Goal: Task Accomplishment & Management: Use online tool/utility

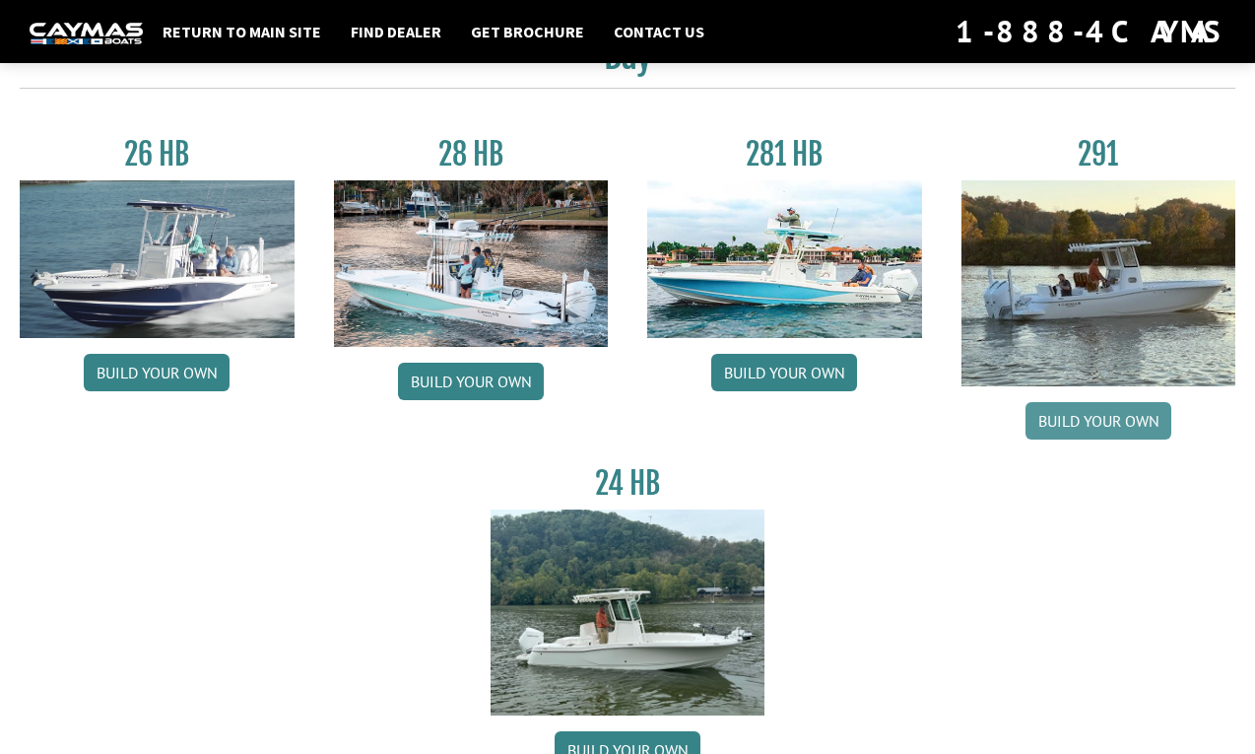
scroll to position [131, 0]
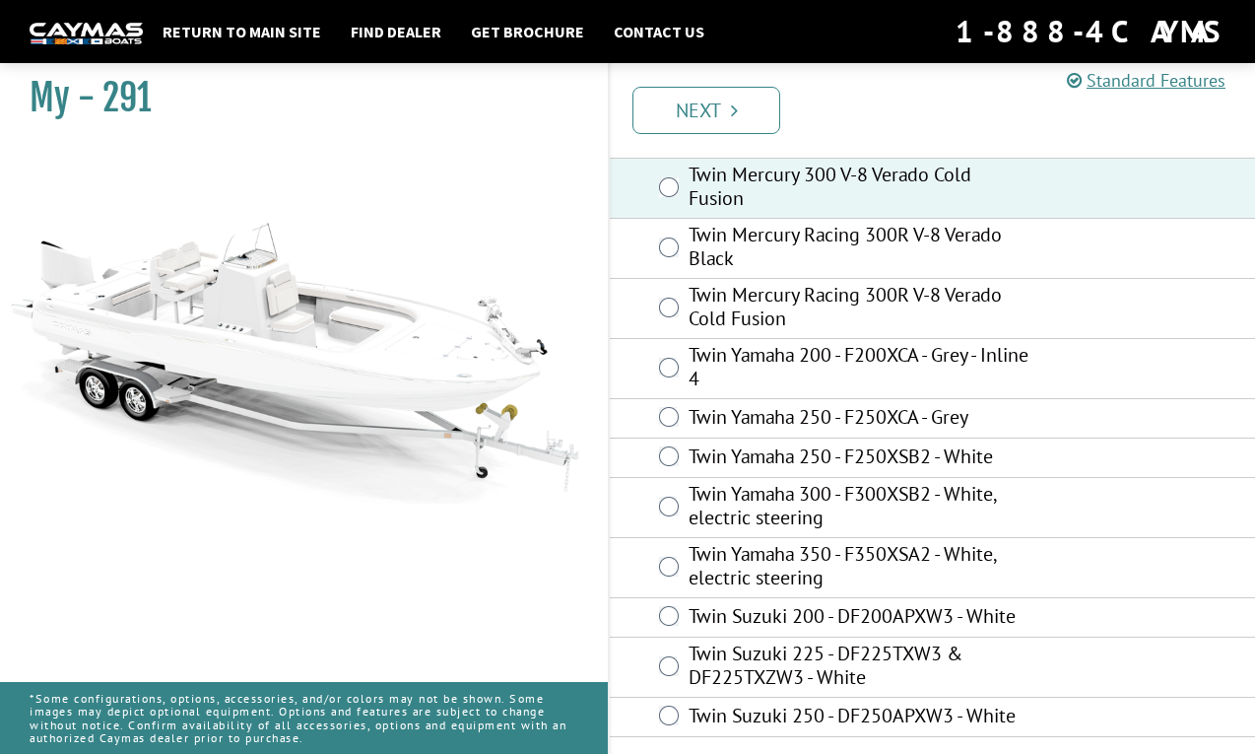
scroll to position [112, 0]
click at [721, 105] on link "Next" at bounding box center [707, 110] width 148 height 47
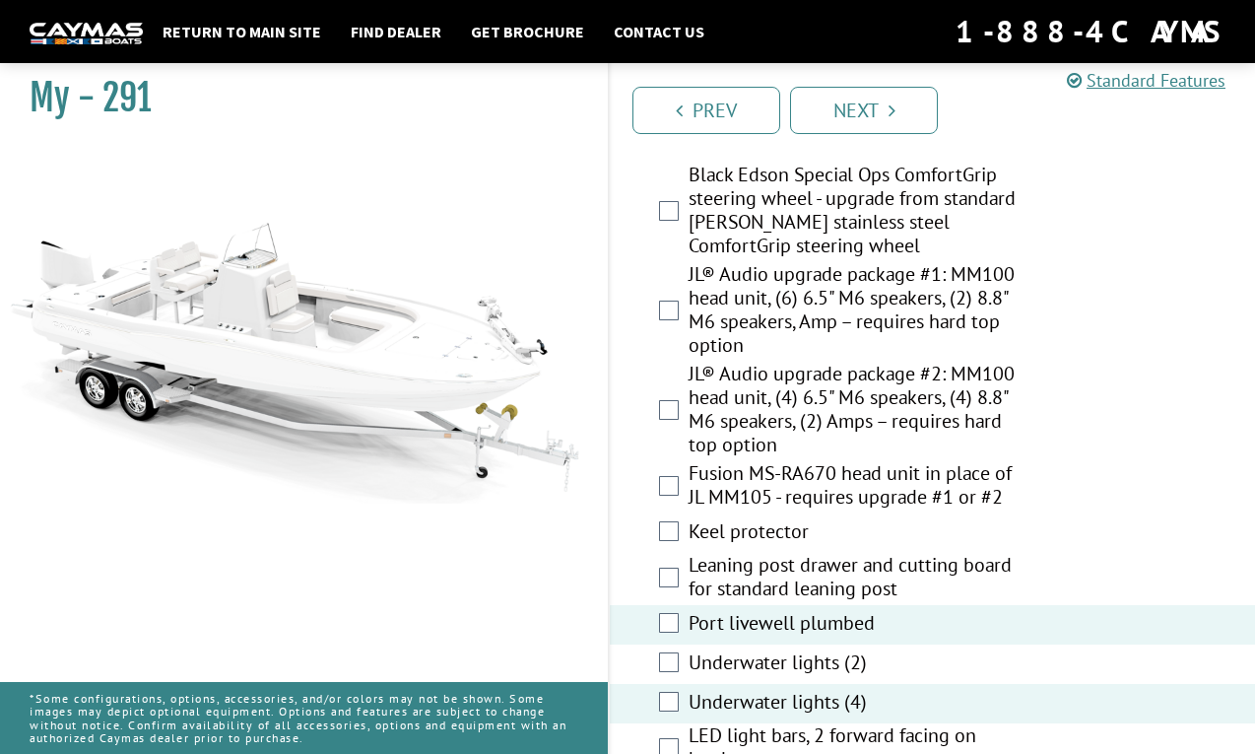
scroll to position [3079, 0]
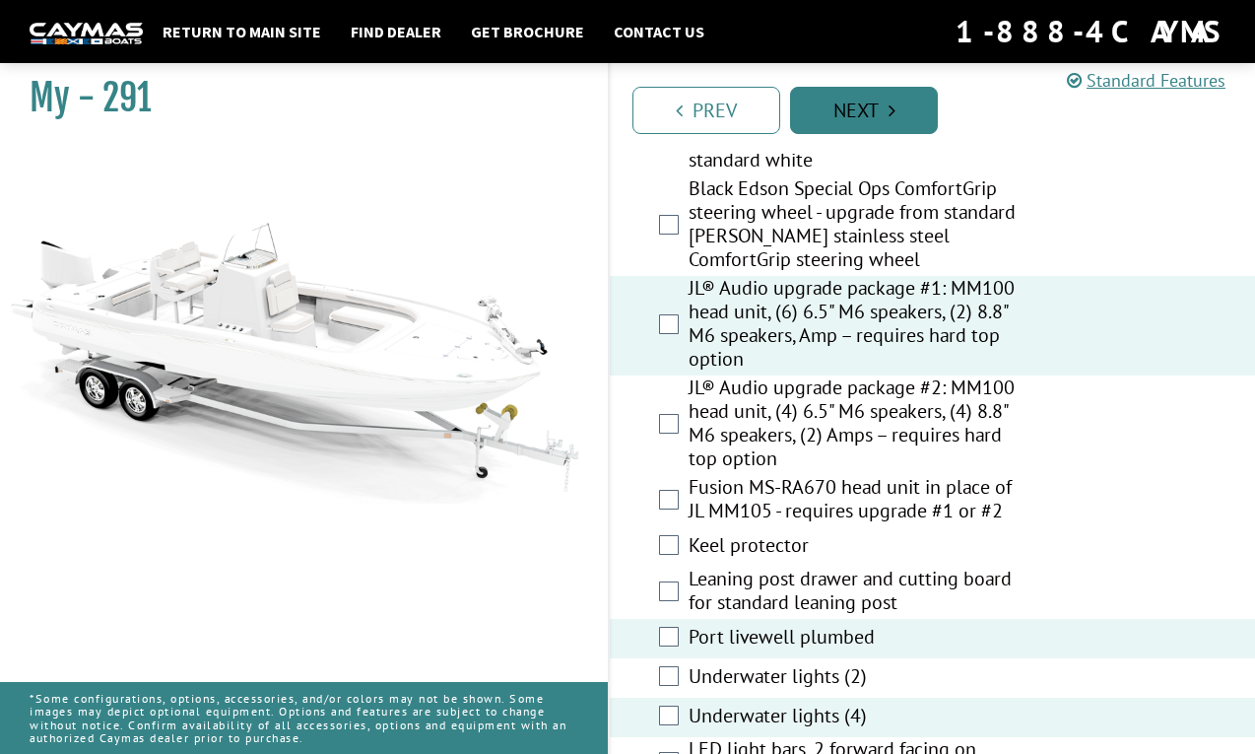
click at [859, 108] on link "Next" at bounding box center [864, 110] width 148 height 47
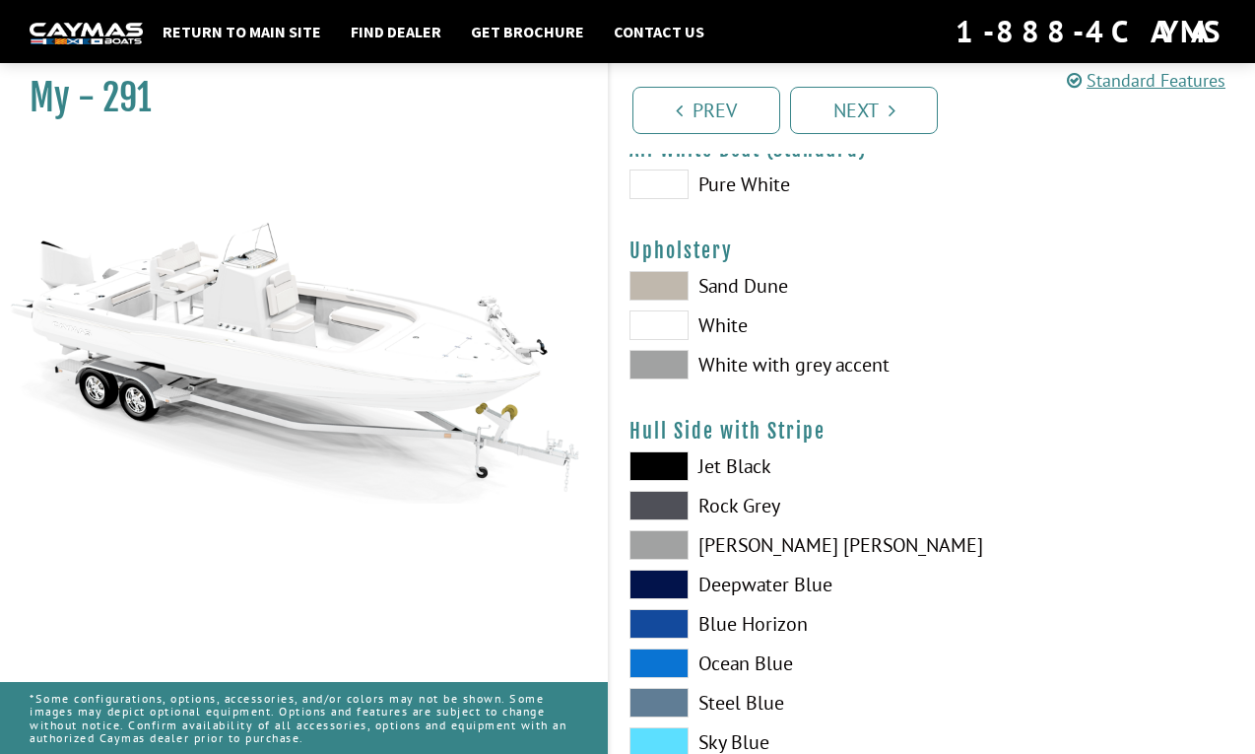
scroll to position [106, 0]
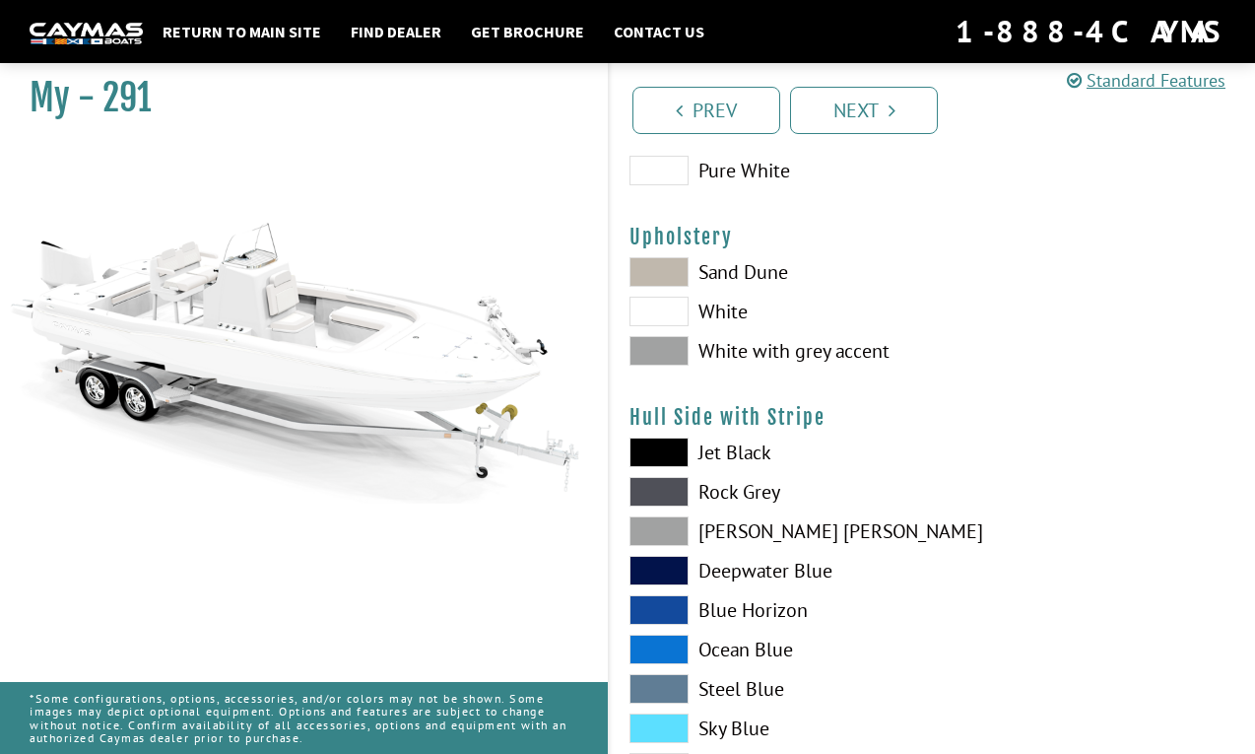
click at [670, 264] on span at bounding box center [659, 272] width 59 height 30
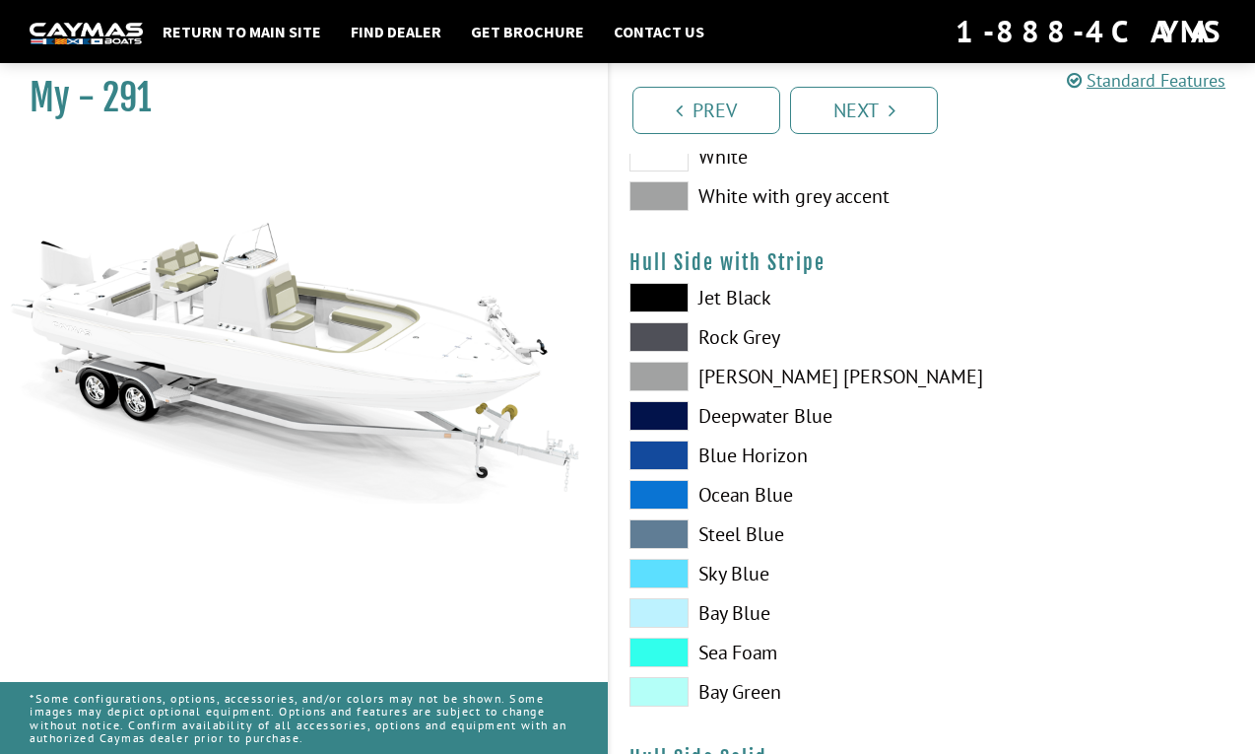
scroll to position [264, 0]
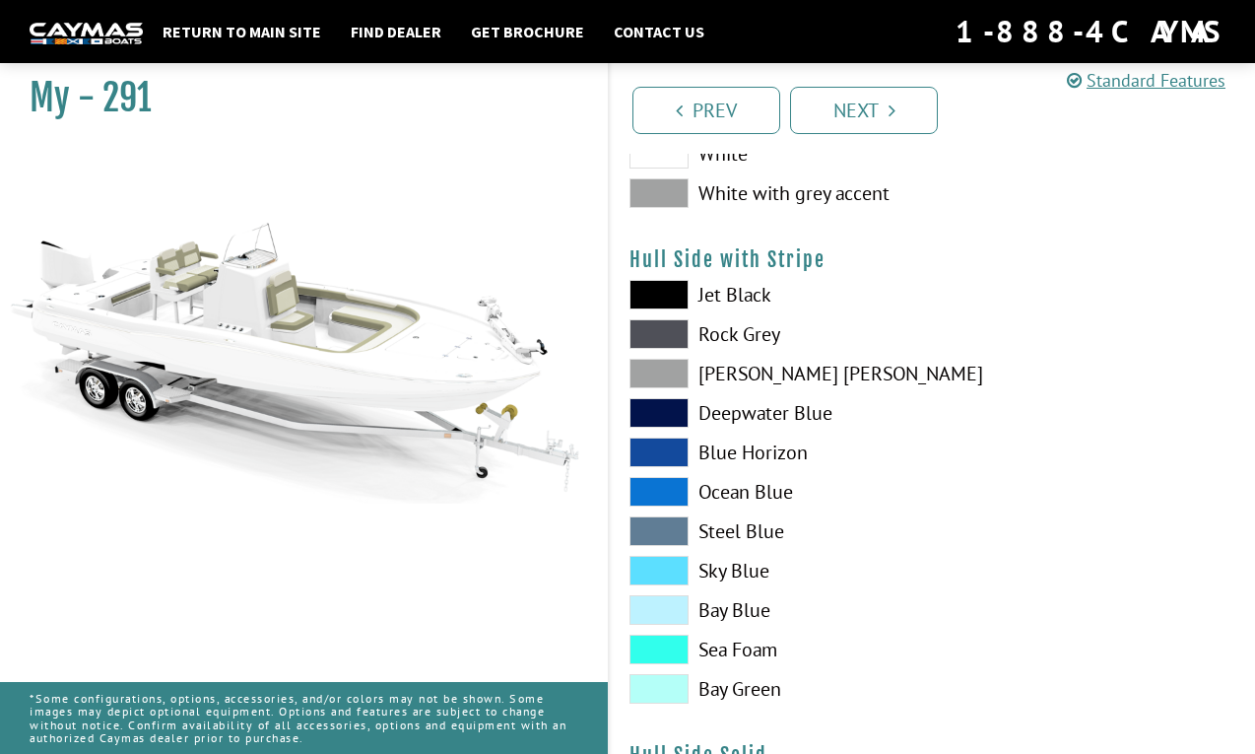
click at [677, 294] on span at bounding box center [659, 295] width 59 height 30
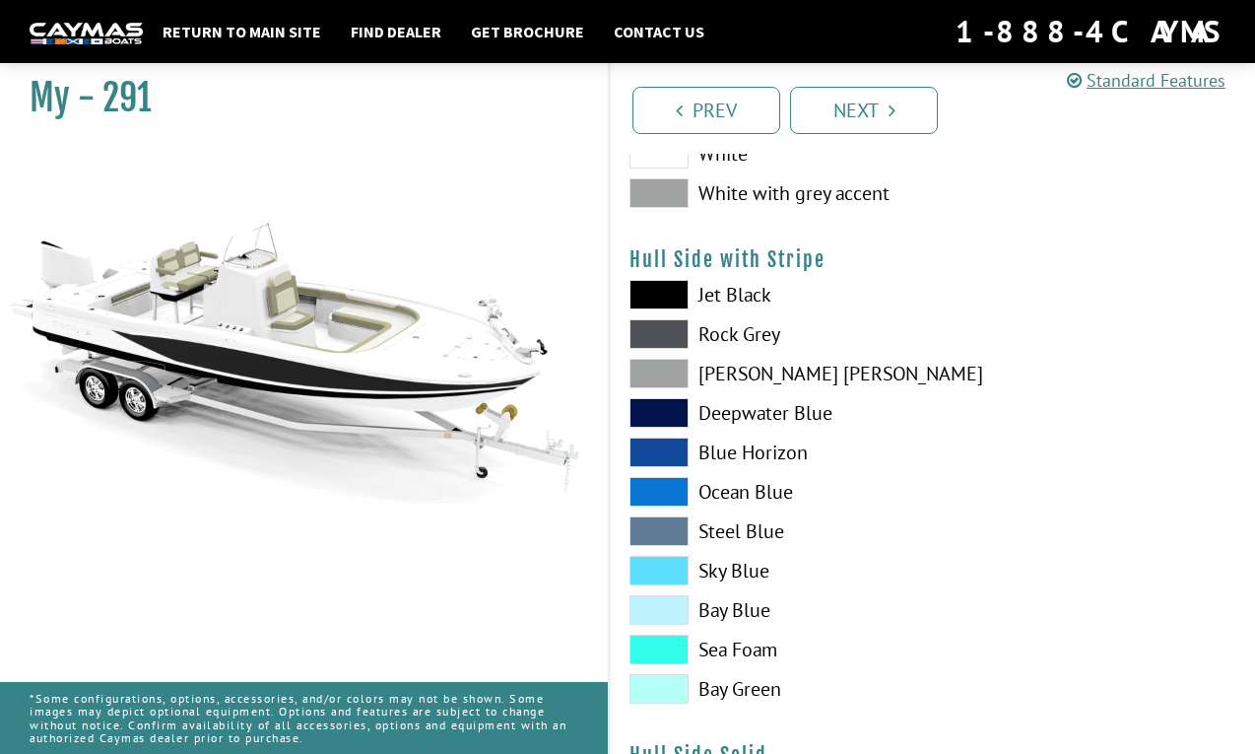
click at [677, 294] on span at bounding box center [659, 295] width 59 height 30
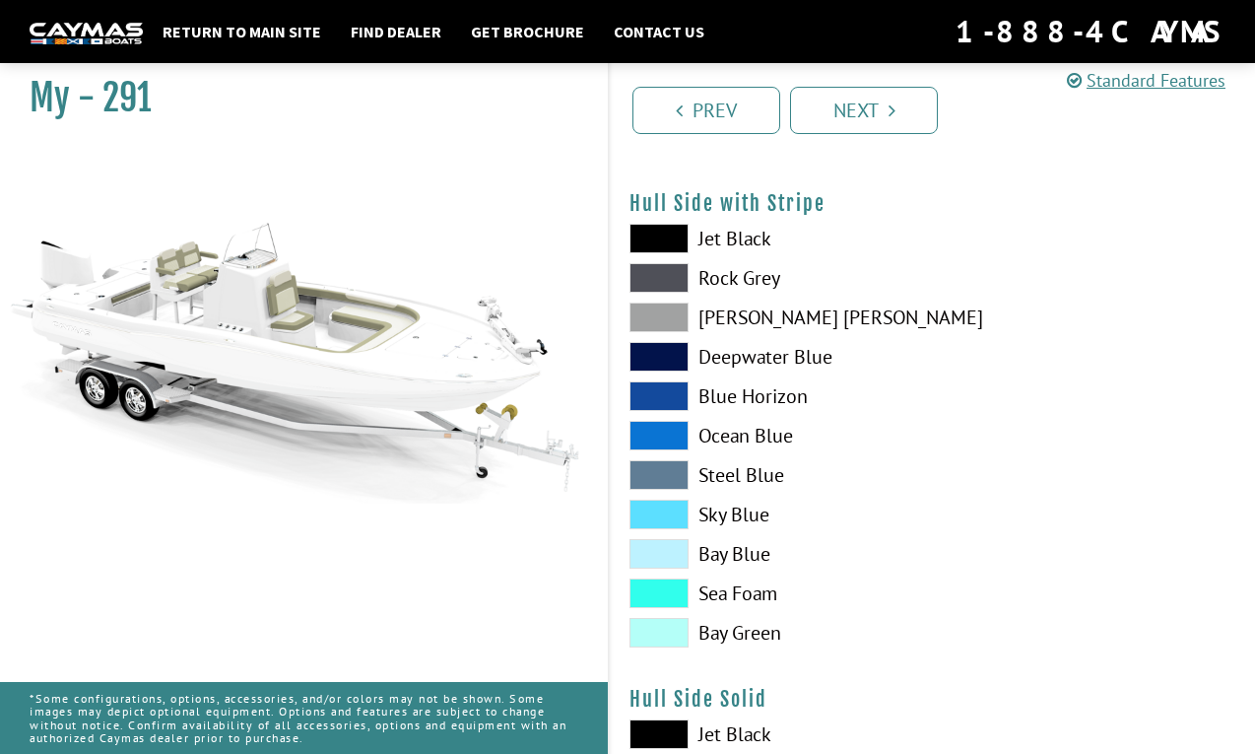
scroll to position [320, 0]
click at [679, 592] on span at bounding box center [659, 593] width 59 height 30
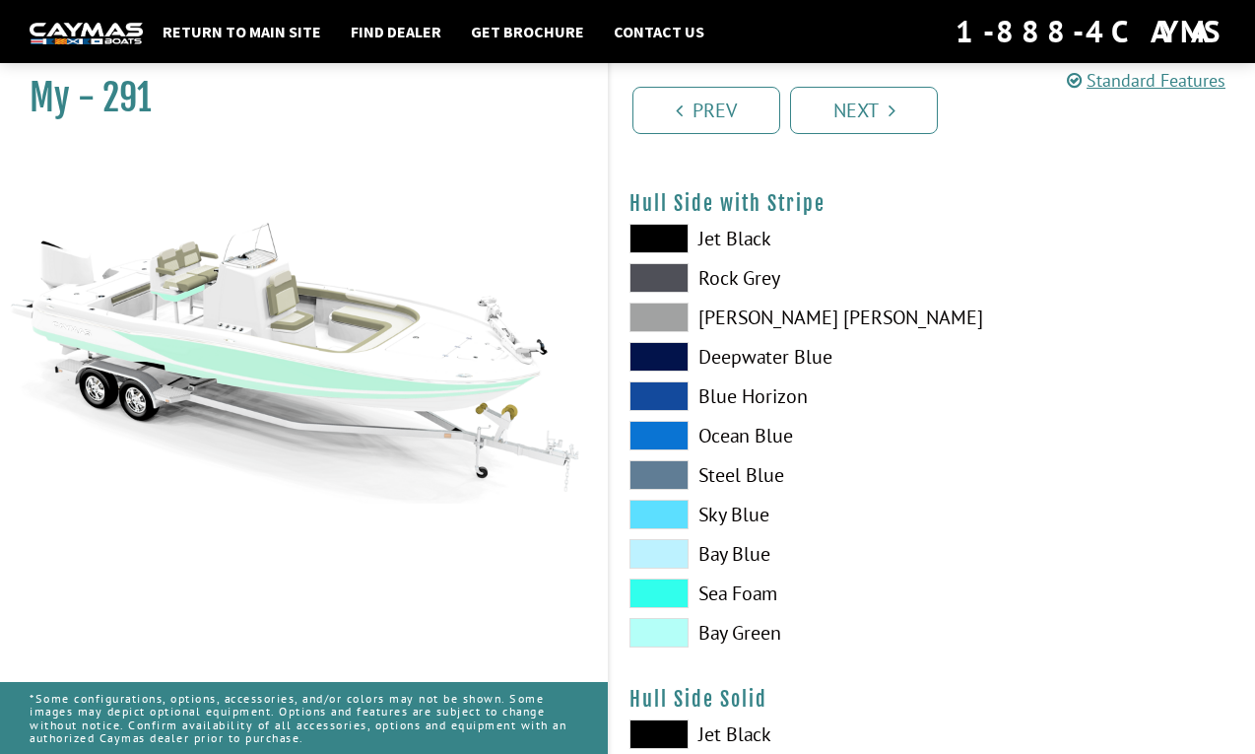
click at [673, 634] on span at bounding box center [659, 633] width 59 height 30
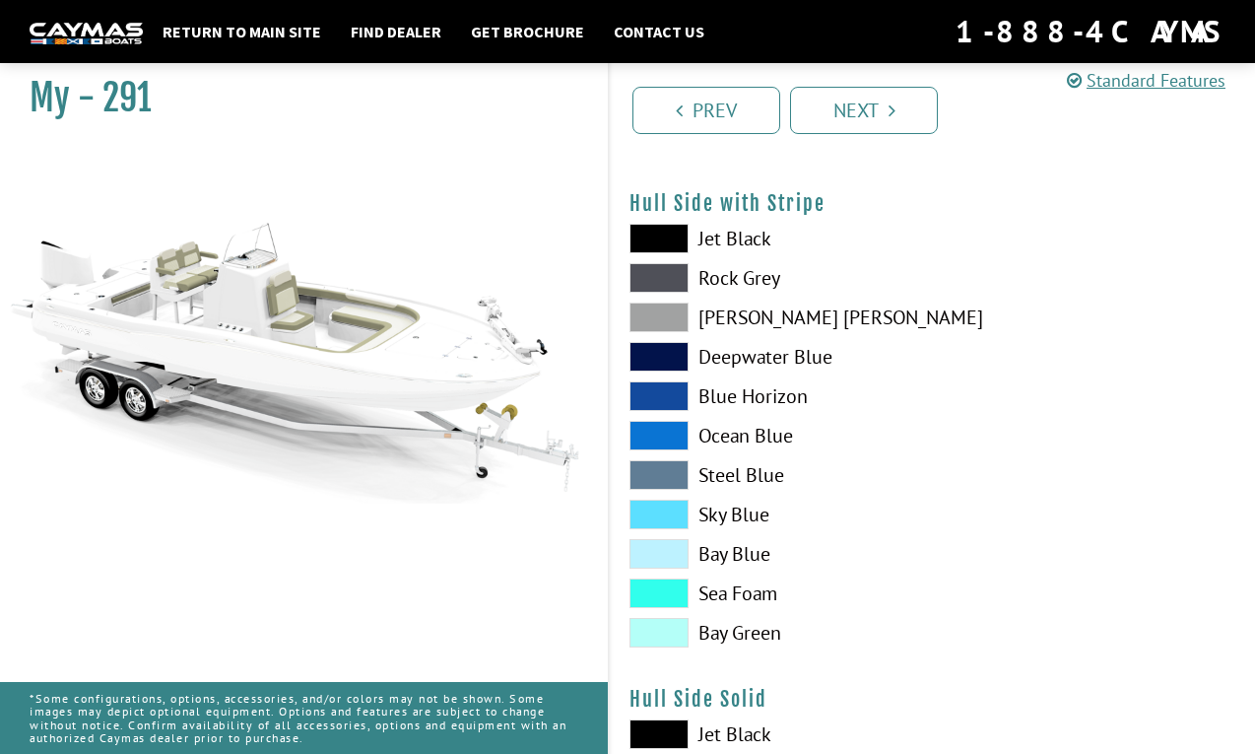
click at [669, 592] on span at bounding box center [659, 593] width 59 height 30
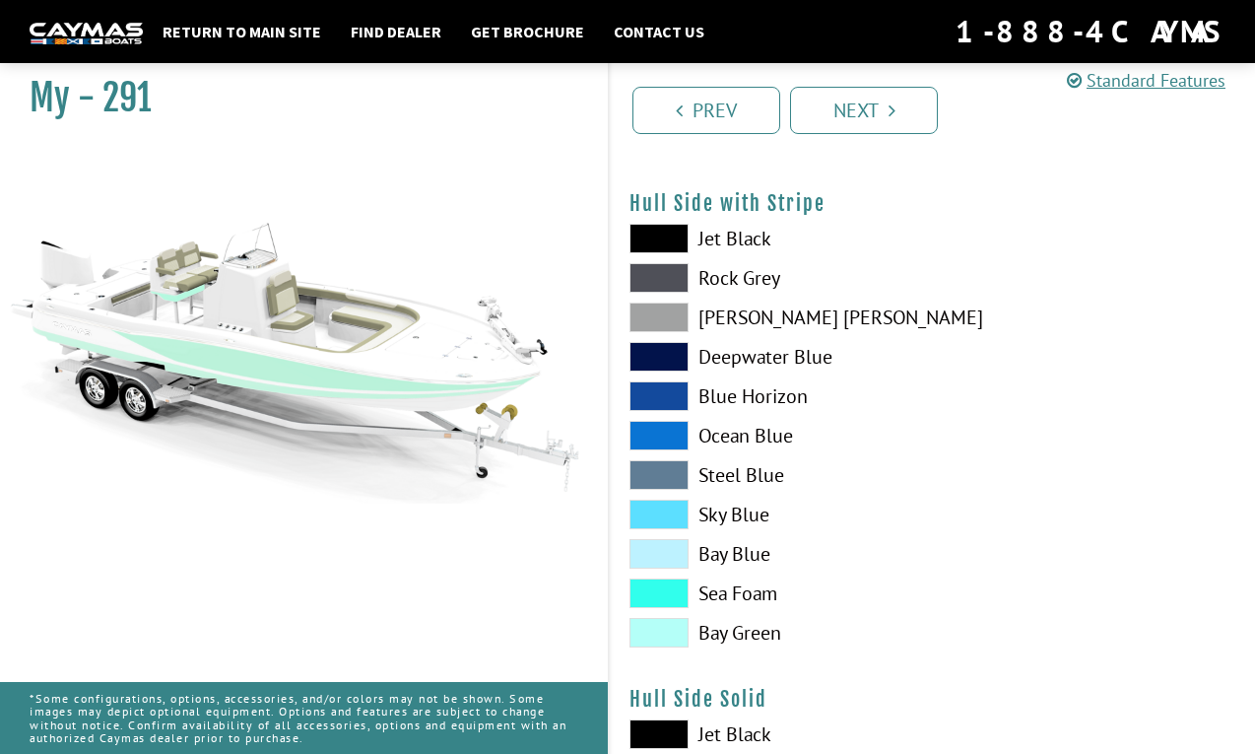
click at [669, 553] on span at bounding box center [659, 554] width 59 height 30
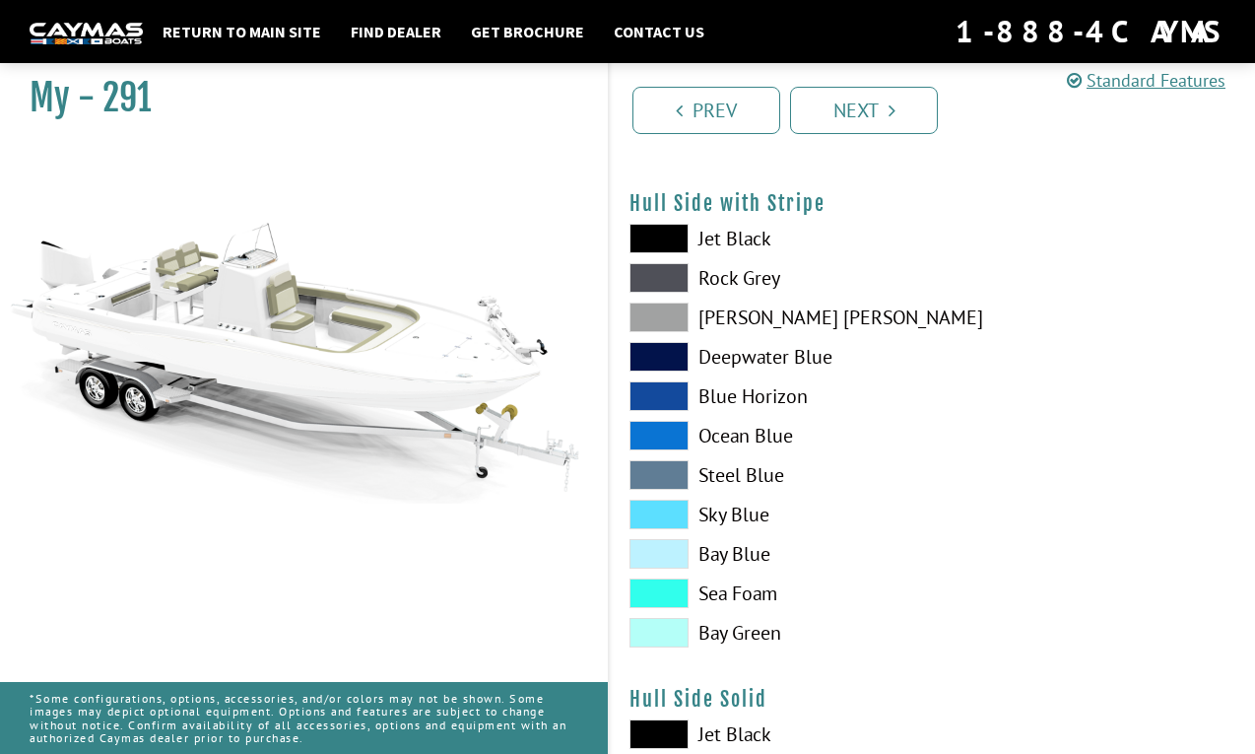
click at [667, 511] on span at bounding box center [659, 515] width 59 height 30
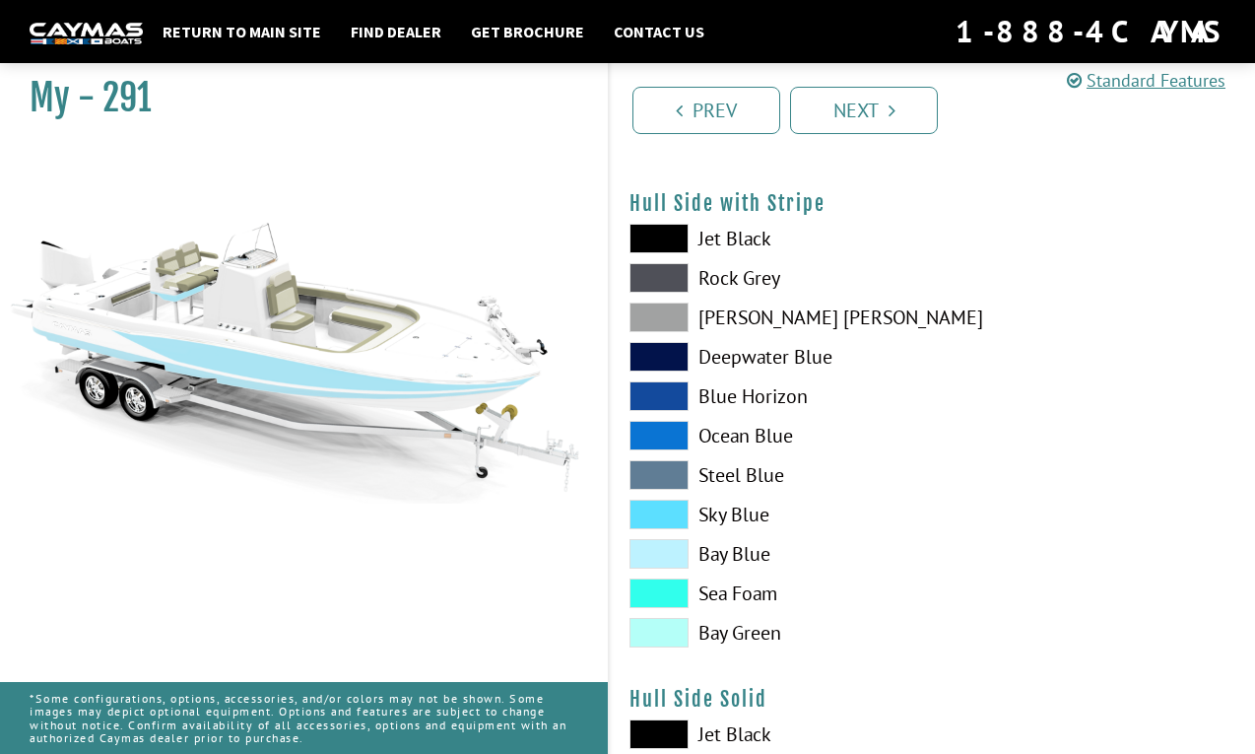
click at [664, 464] on span at bounding box center [659, 475] width 59 height 30
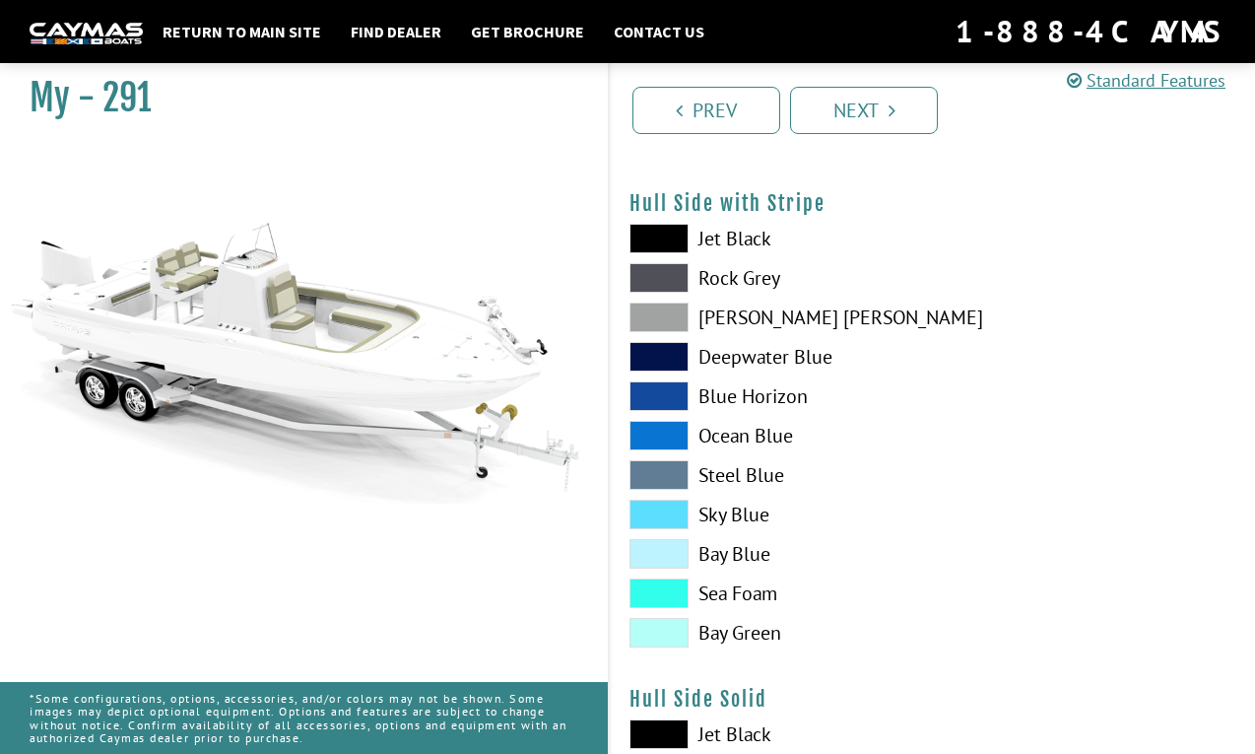
click at [662, 434] on span at bounding box center [659, 436] width 59 height 30
click at [663, 390] on span at bounding box center [659, 396] width 59 height 30
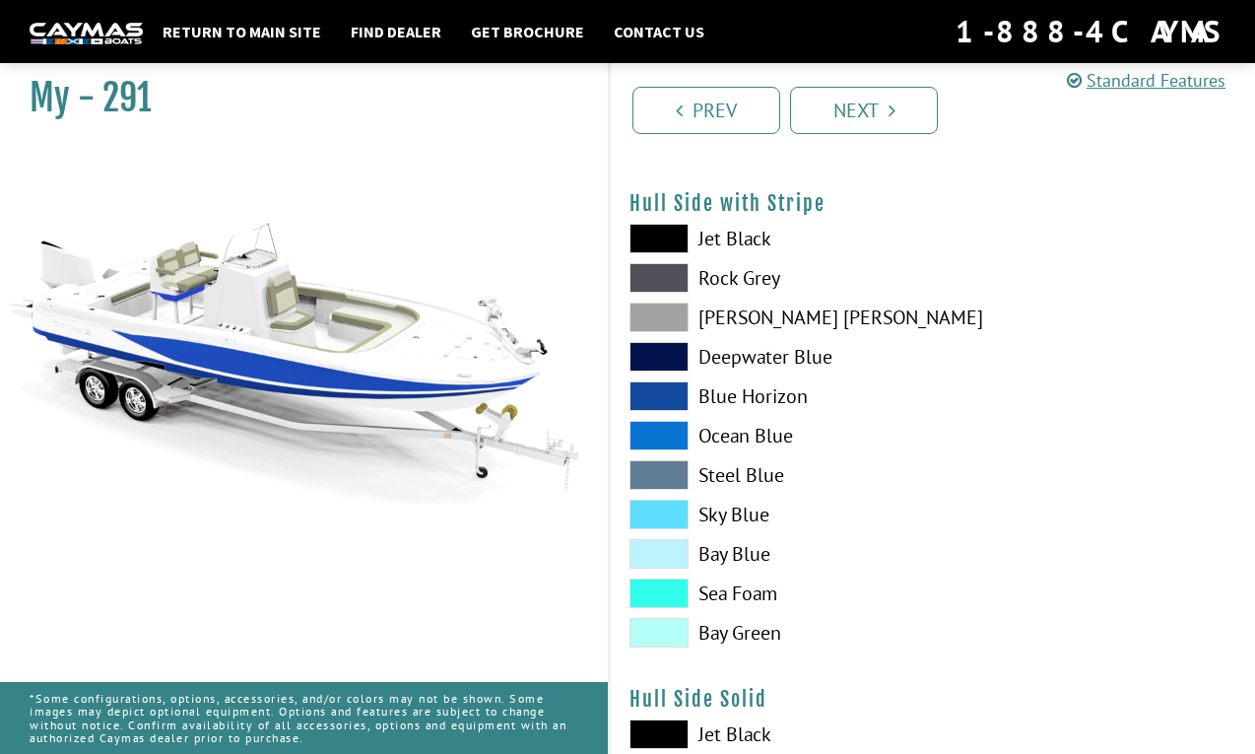
click at [662, 358] on span at bounding box center [659, 357] width 59 height 30
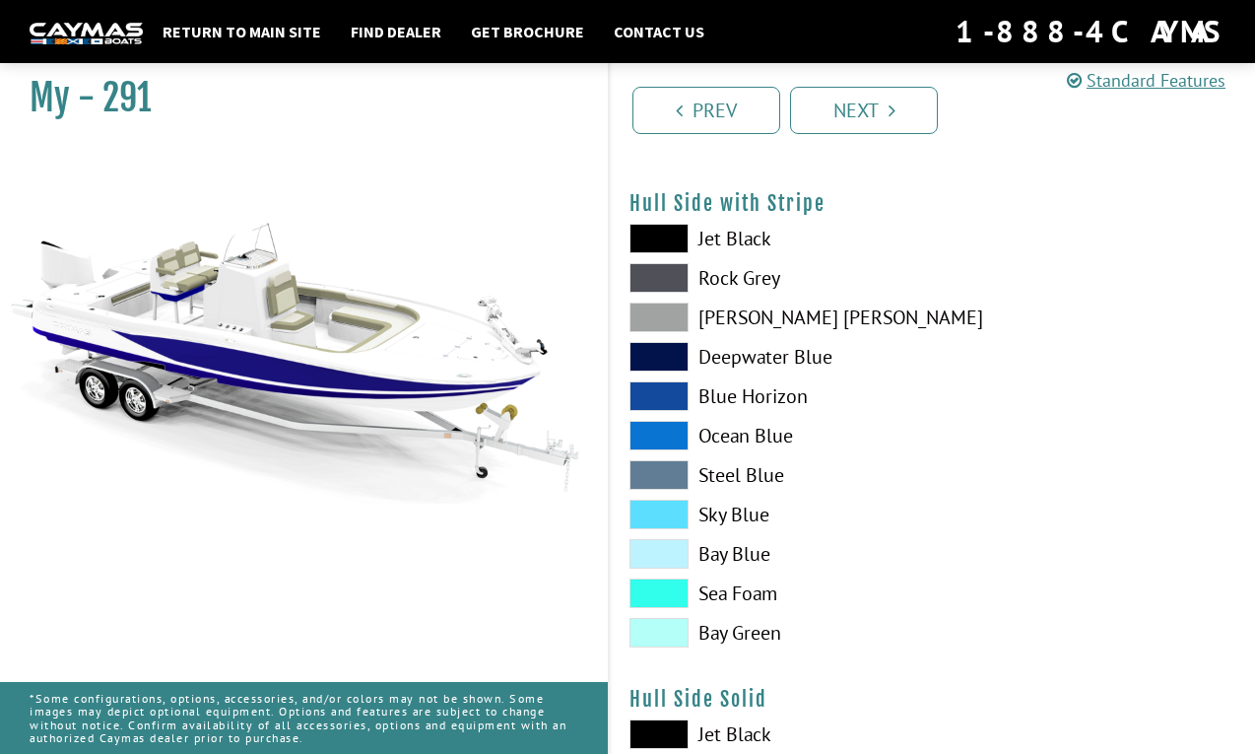
click at [662, 320] on span at bounding box center [659, 317] width 59 height 30
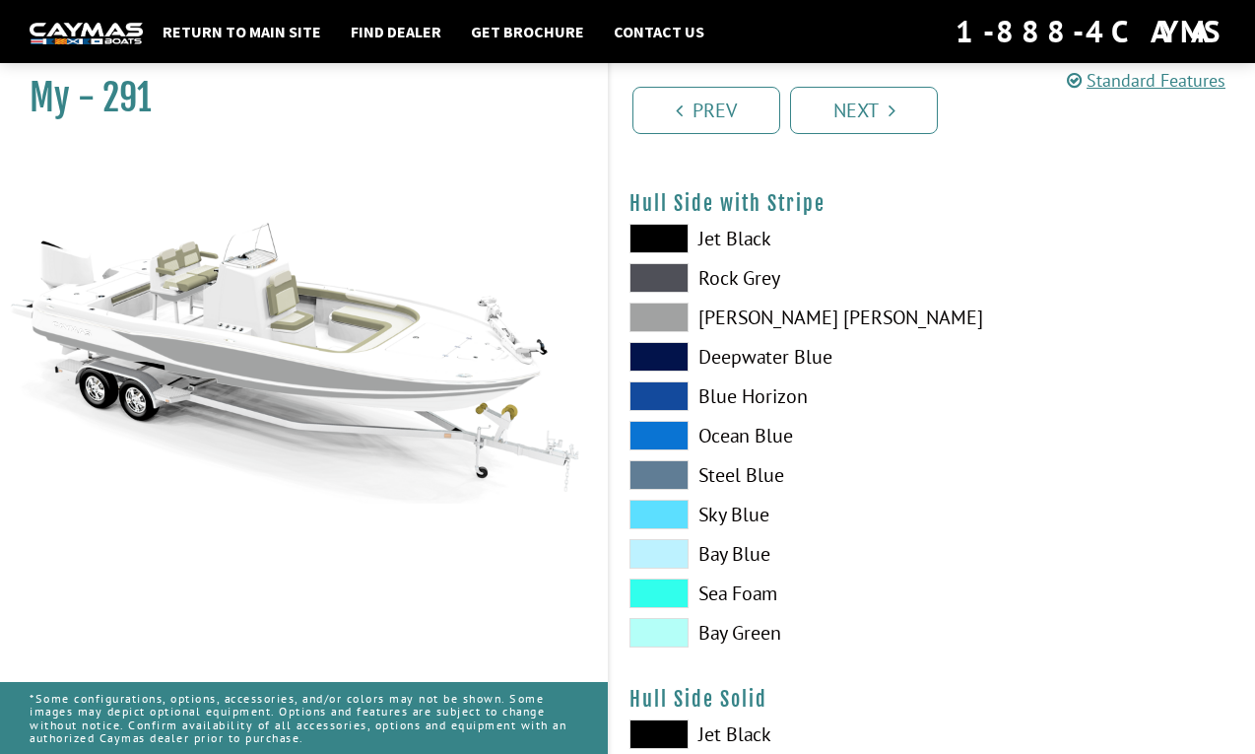
click at [667, 235] on span at bounding box center [659, 239] width 59 height 30
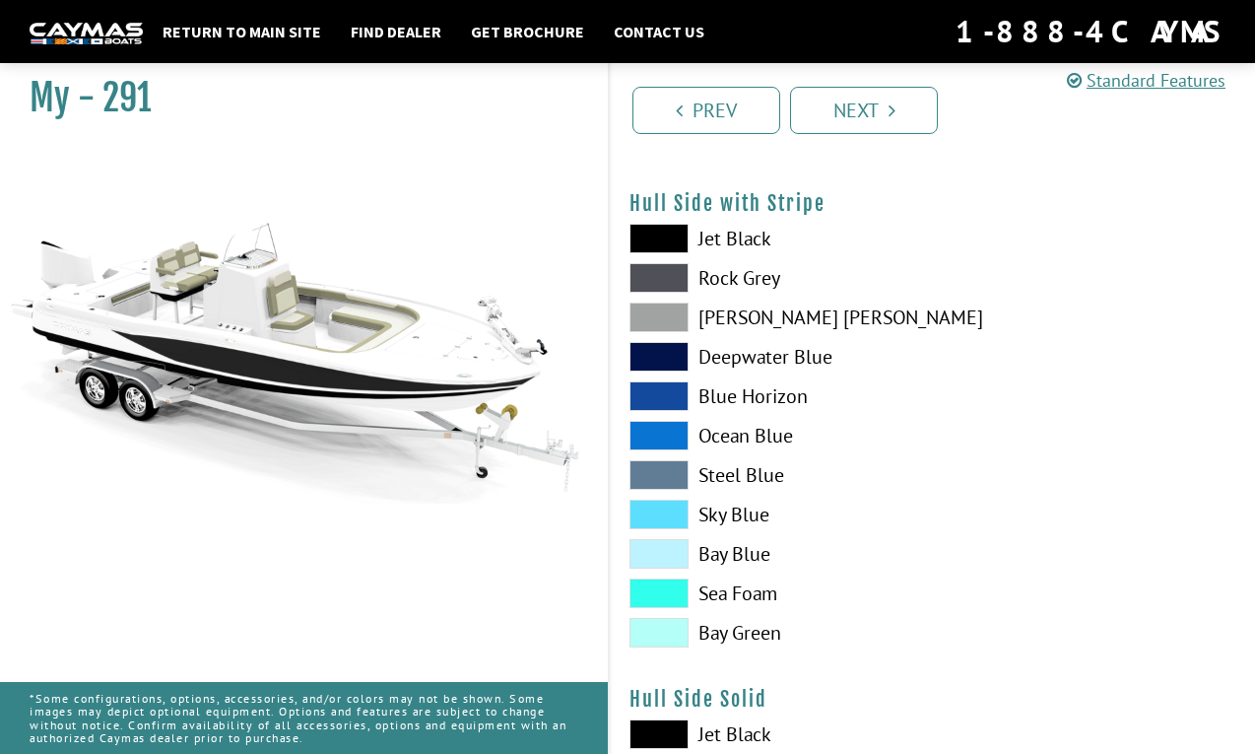
click at [662, 194] on h4 "Hull Side with Stripe" at bounding box center [933, 203] width 606 height 25
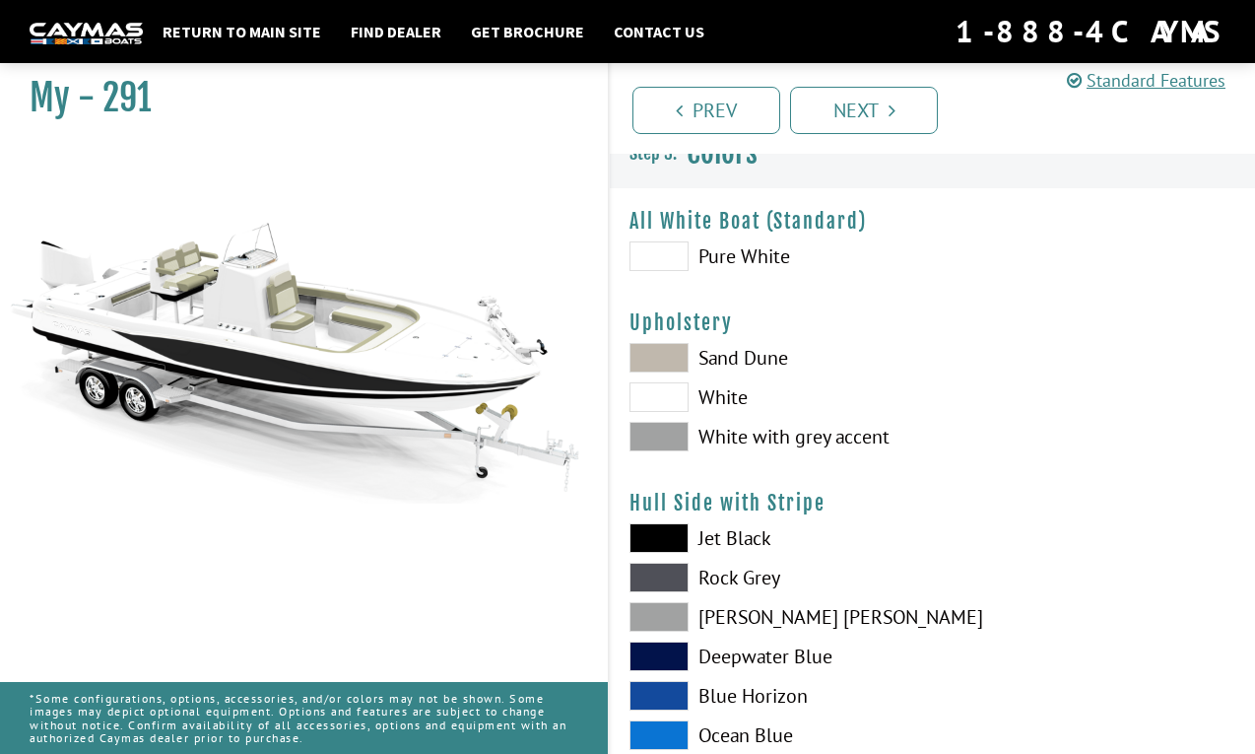
scroll to position [0, 0]
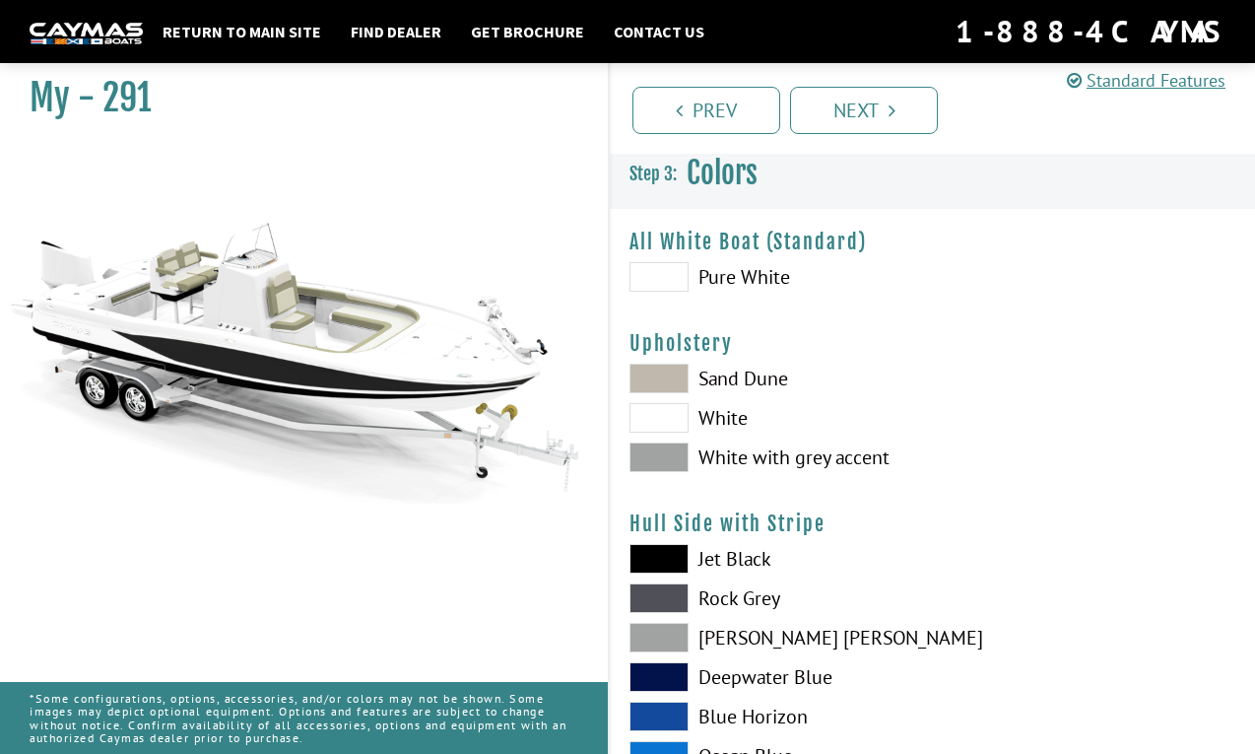
click at [672, 271] on span at bounding box center [659, 277] width 59 height 30
click at [672, 274] on span at bounding box center [659, 277] width 59 height 30
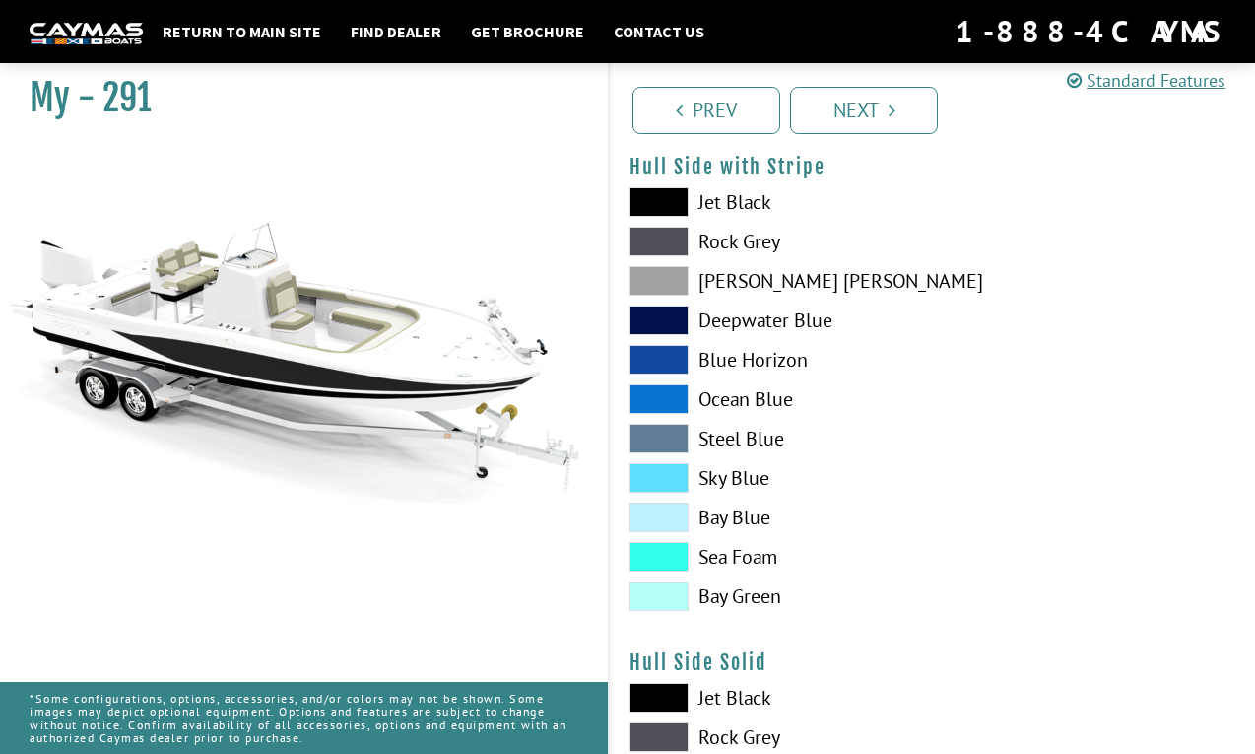
scroll to position [366, 0]
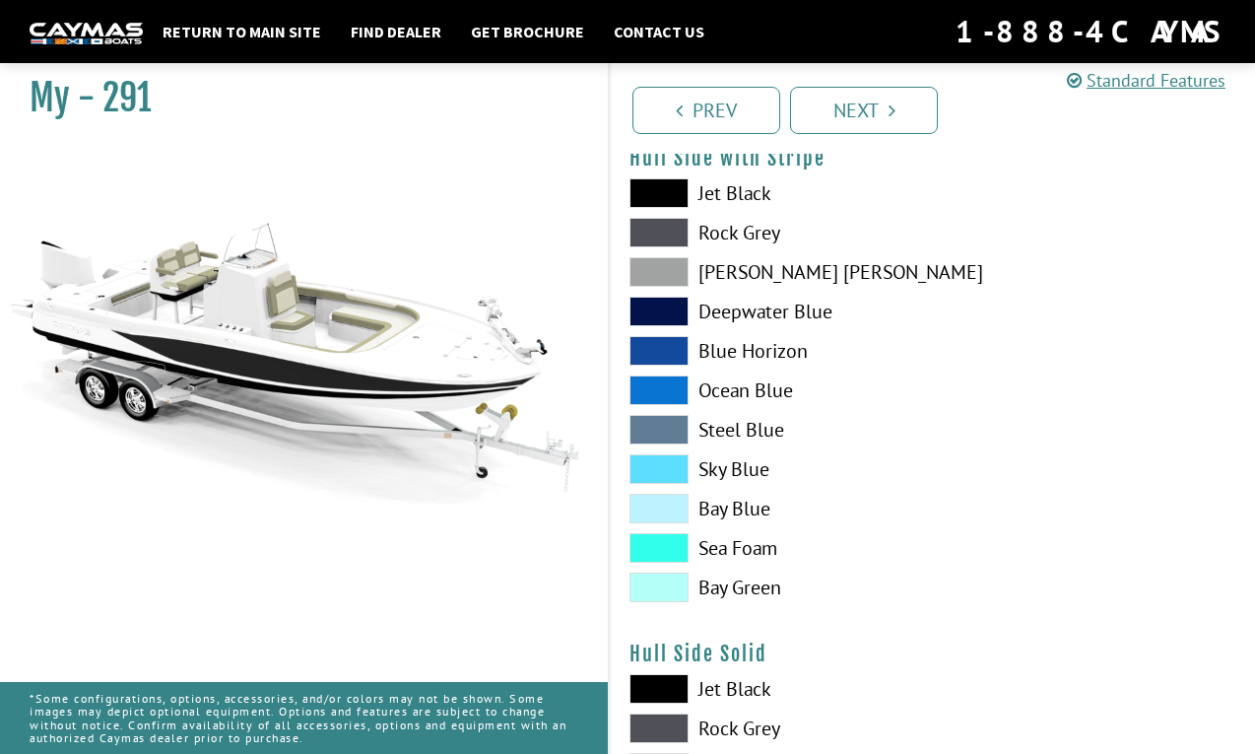
click at [673, 235] on span at bounding box center [659, 233] width 59 height 30
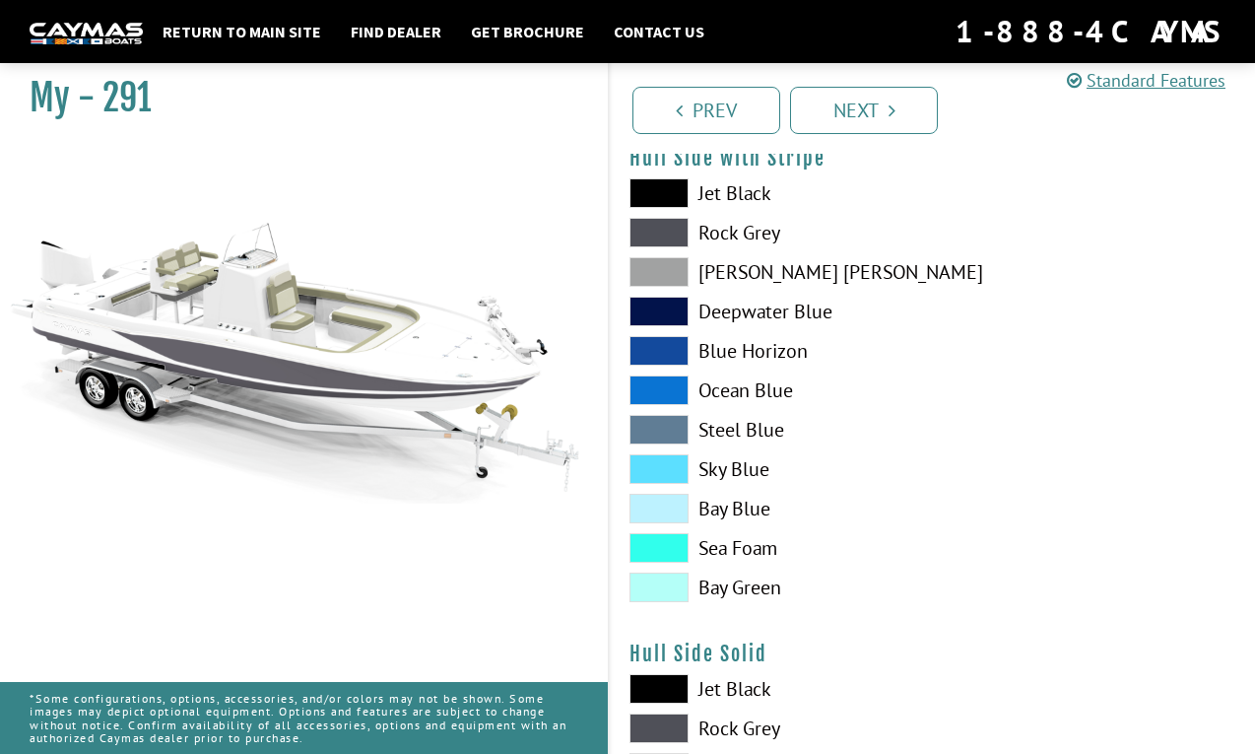
click at [673, 276] on span at bounding box center [659, 272] width 59 height 30
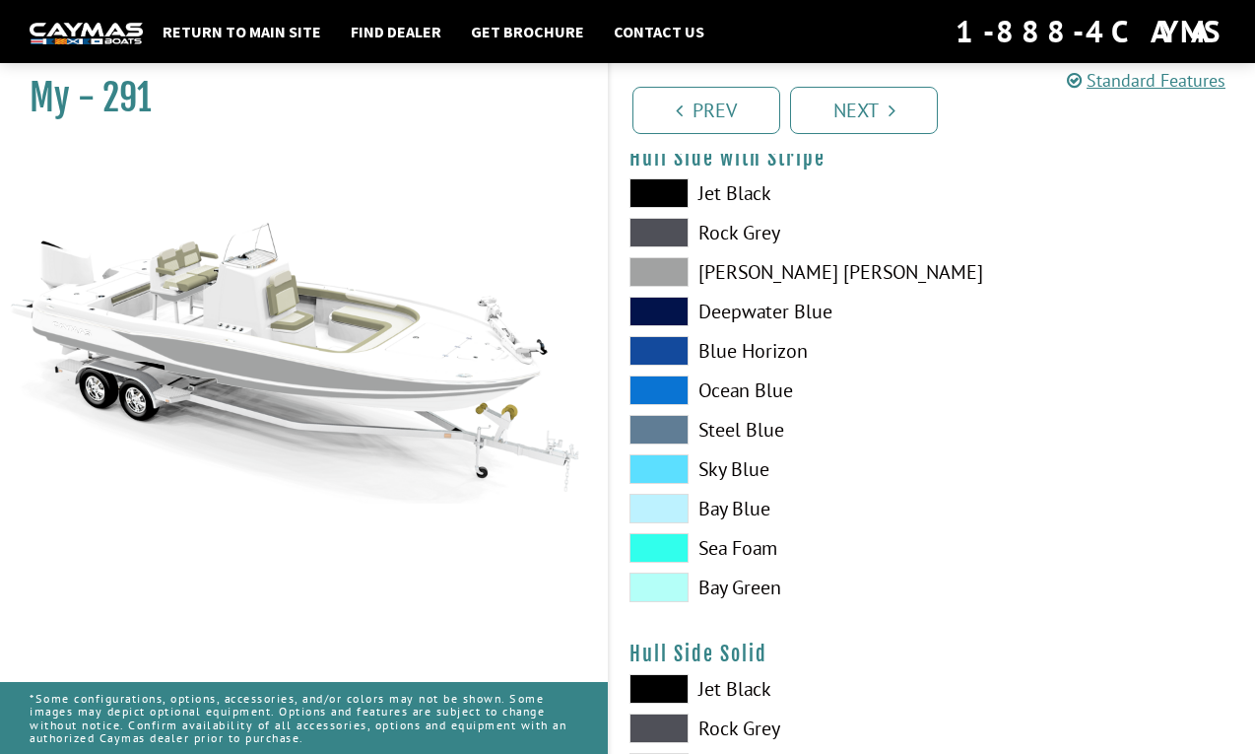
click at [673, 307] on span at bounding box center [659, 312] width 59 height 30
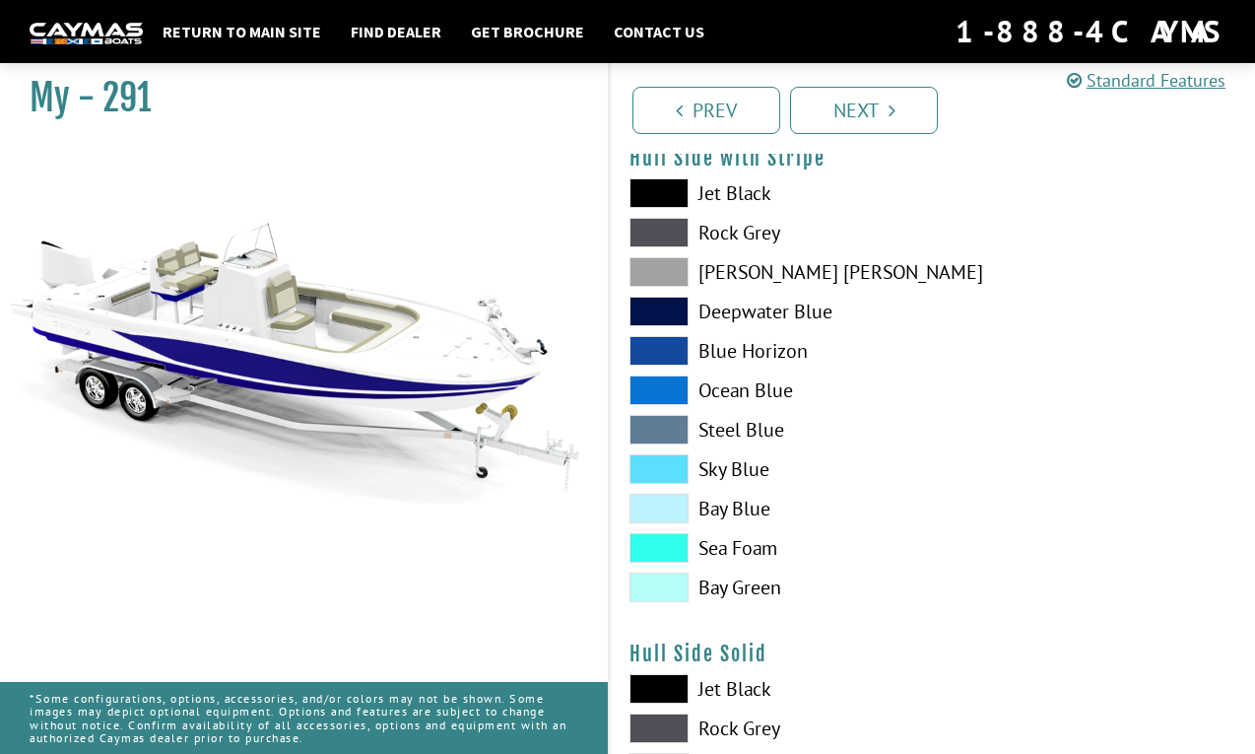
click at [674, 350] on span at bounding box center [659, 351] width 59 height 30
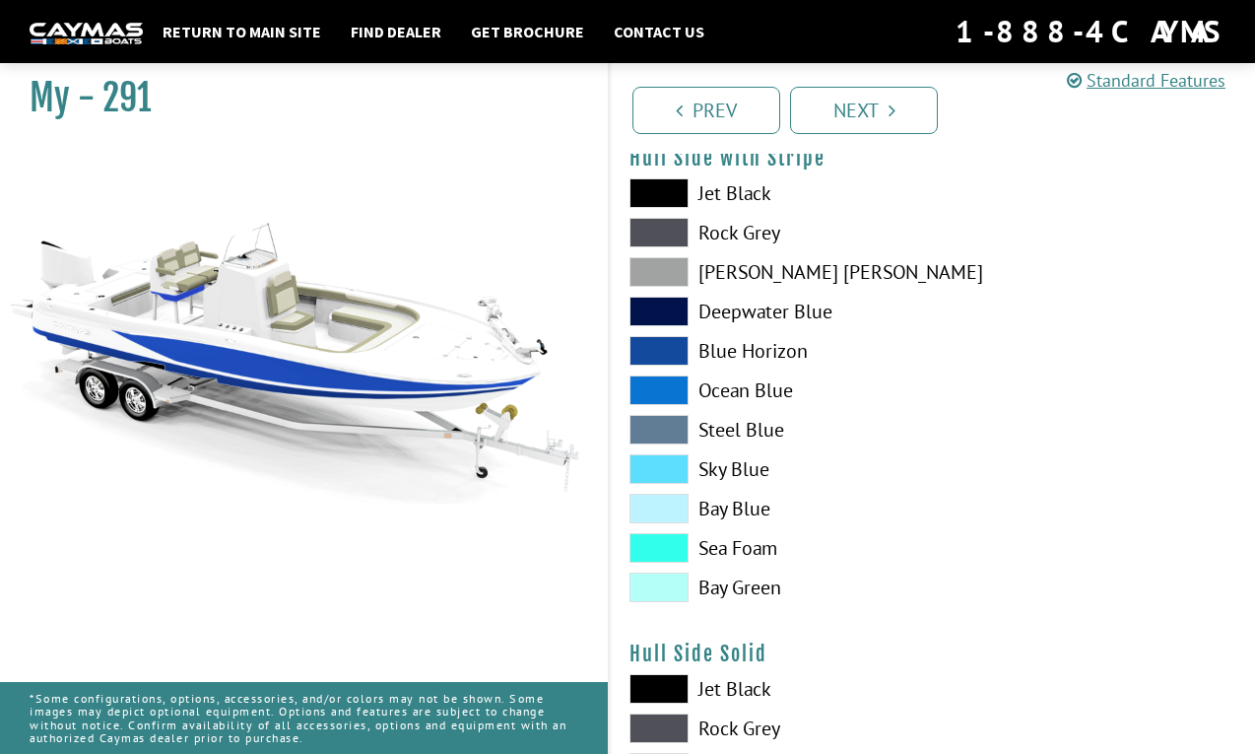
click at [676, 378] on span at bounding box center [659, 390] width 59 height 30
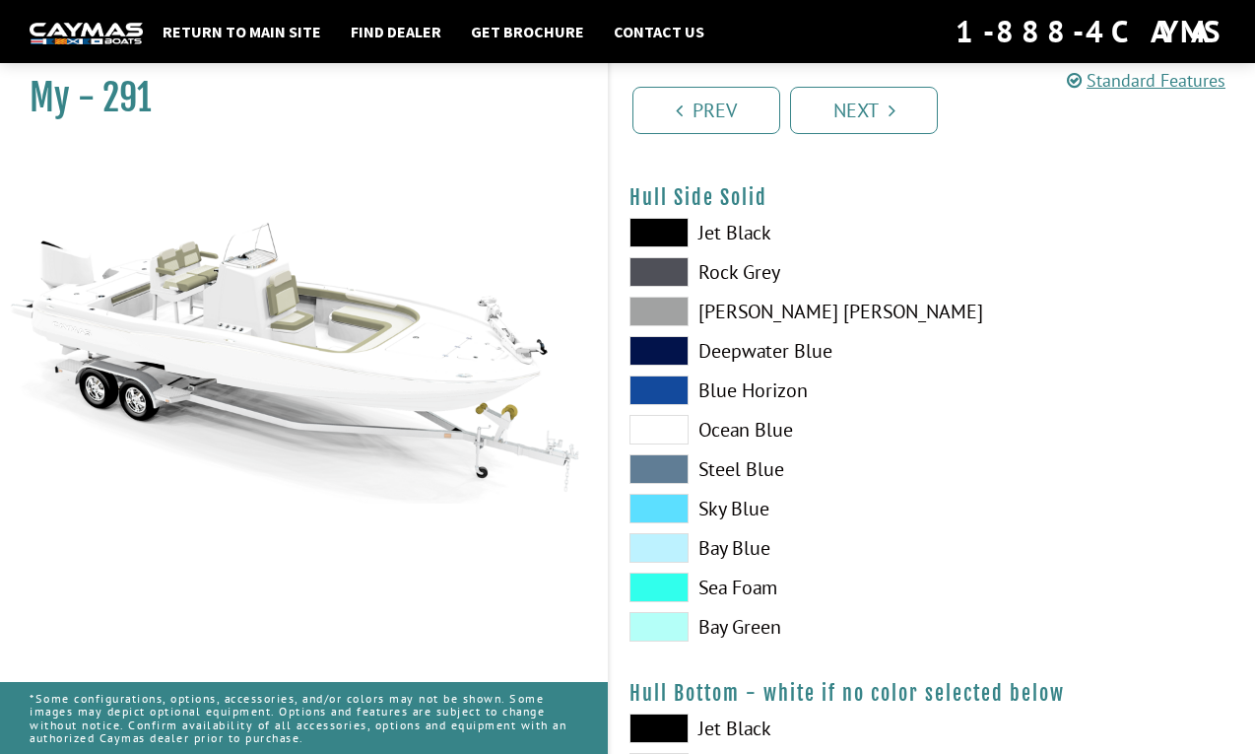
scroll to position [847, 0]
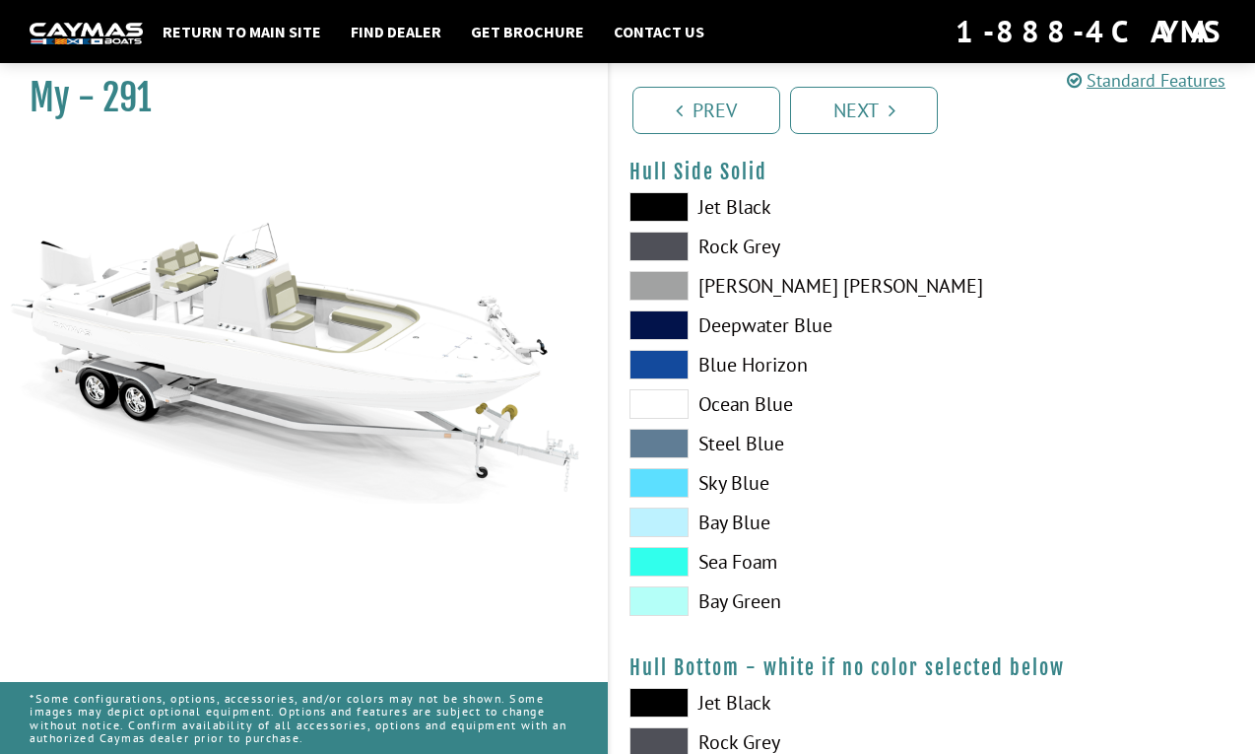
click at [664, 560] on span at bounding box center [659, 562] width 59 height 30
click at [666, 595] on span at bounding box center [659, 601] width 59 height 30
click at [670, 509] on span at bounding box center [659, 522] width 59 height 30
click at [667, 478] on span at bounding box center [659, 483] width 59 height 30
click at [665, 440] on span at bounding box center [659, 444] width 59 height 30
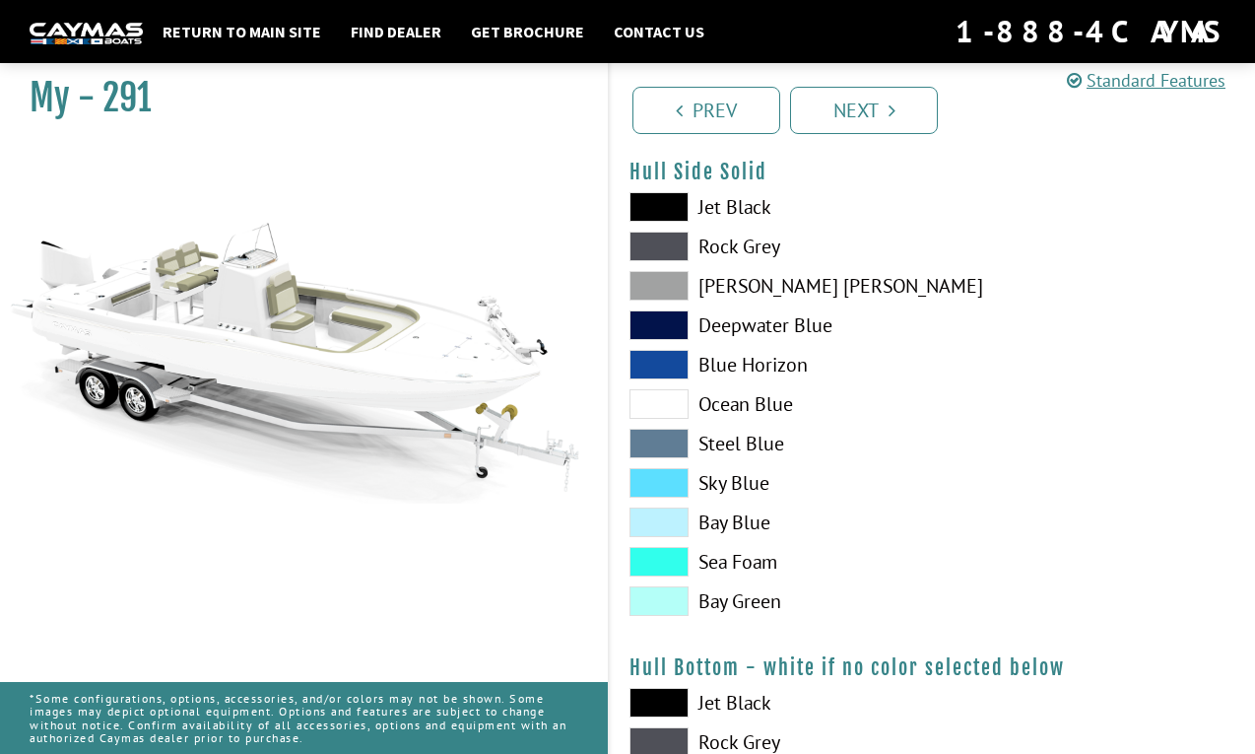
click at [661, 405] on span at bounding box center [659, 404] width 59 height 30
click at [664, 563] on span at bounding box center [659, 562] width 59 height 30
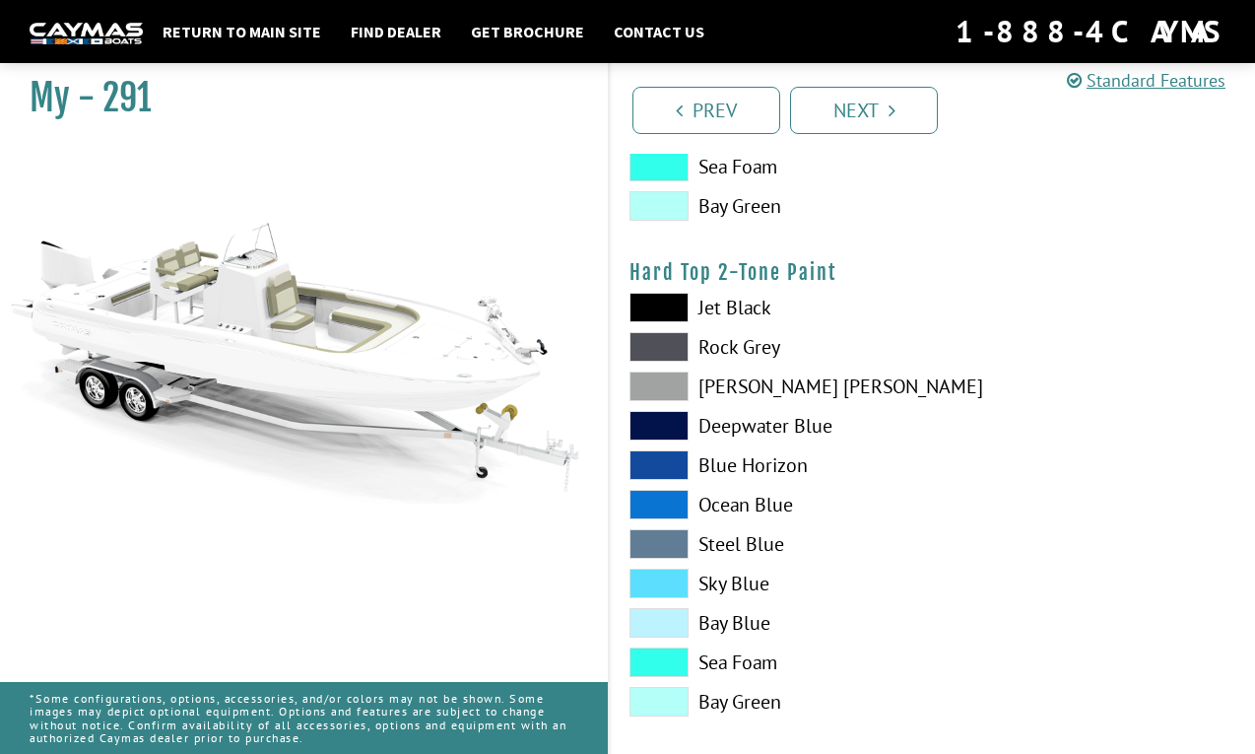
scroll to position [1763, 0]
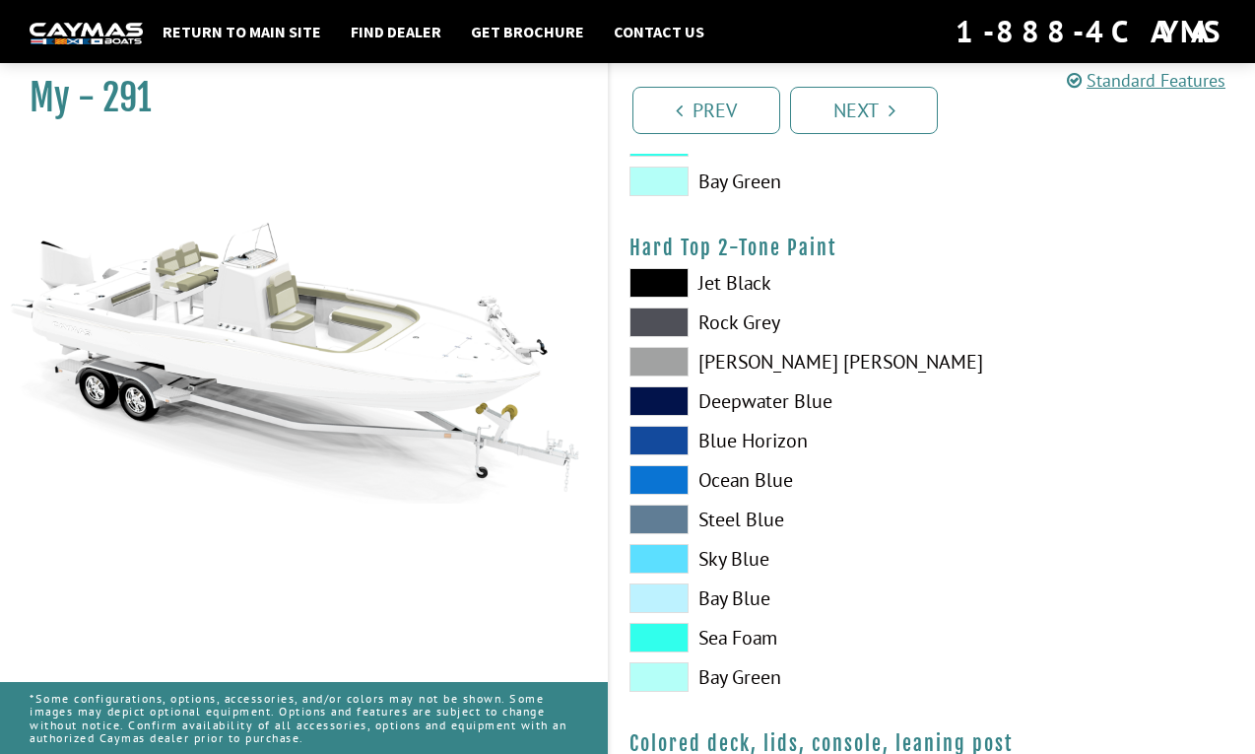
click at [670, 640] on span at bounding box center [659, 638] width 59 height 30
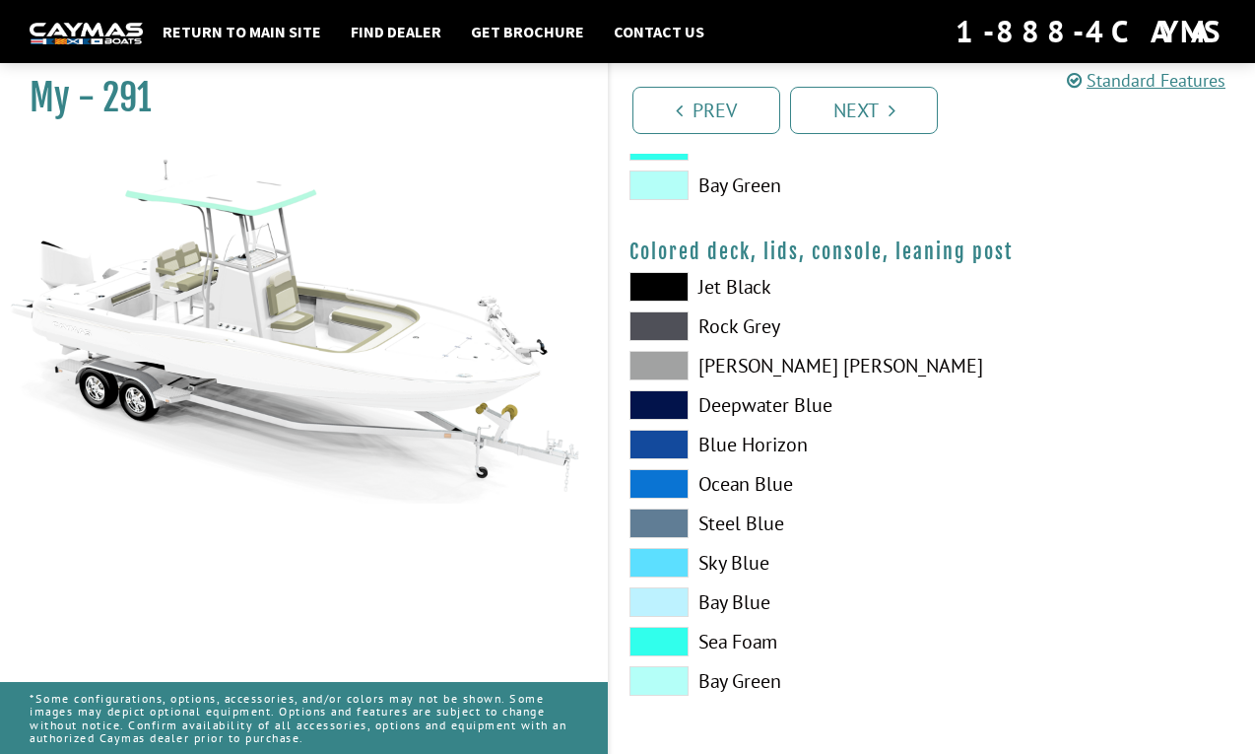
scroll to position [2254, 0]
click at [868, 113] on link "Next" at bounding box center [864, 110] width 148 height 47
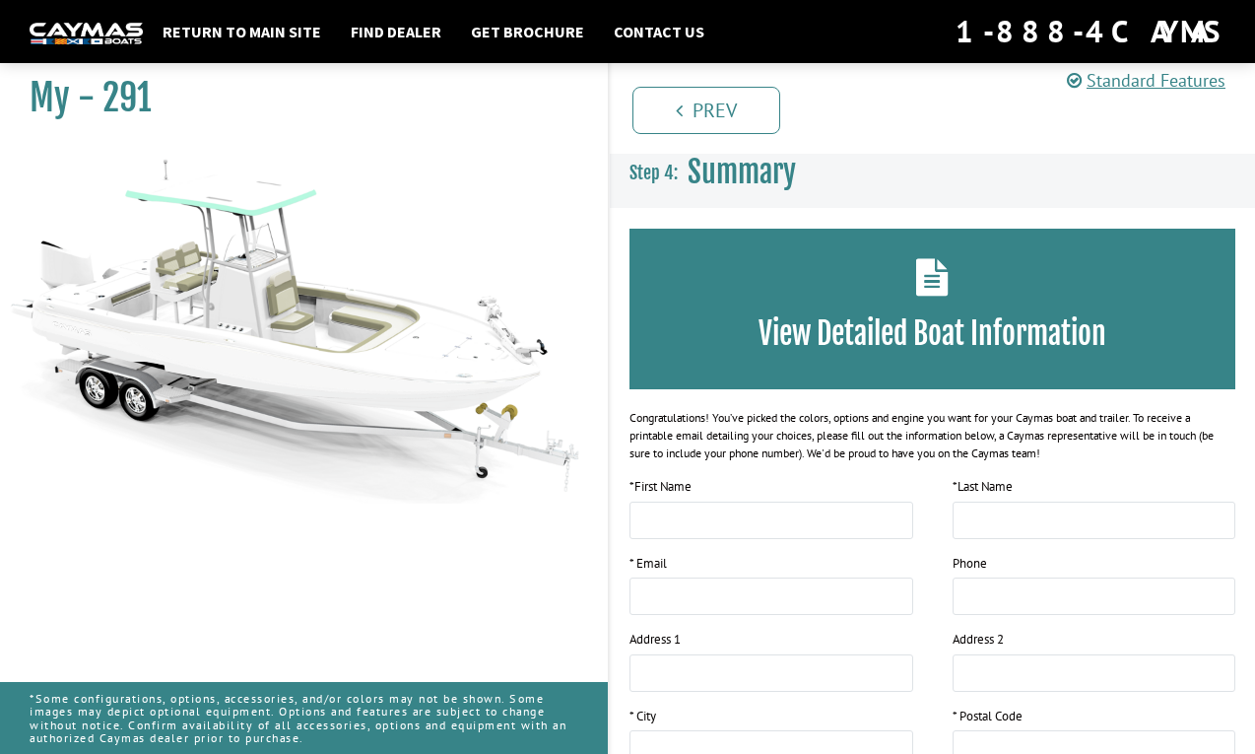
scroll to position [0, 0]
